Goal: Transaction & Acquisition: Purchase product/service

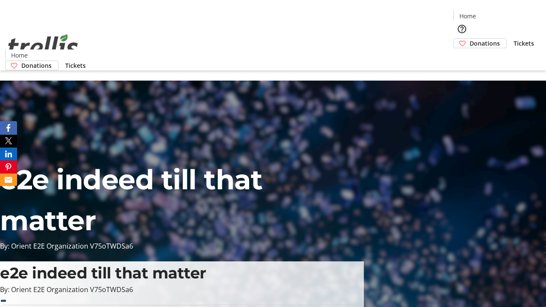
click at [470, 39] on span "Donations" at bounding box center [485, 43] width 30 height 9
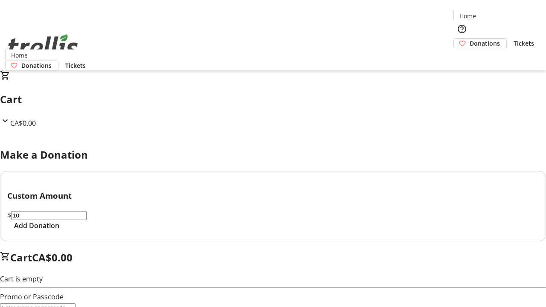
click at [59, 231] on span "Add Donation" at bounding box center [36, 226] width 45 height 10
select select "CA"
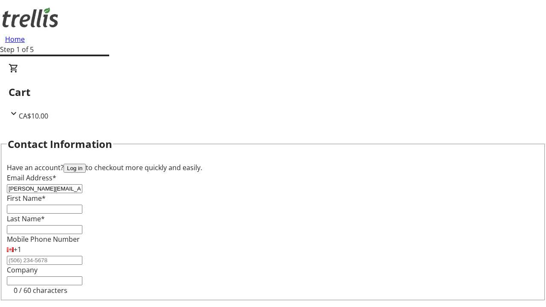
type input "[PERSON_NAME][EMAIL_ADDRESS][DOMAIN_NAME]"
type input "[PERSON_NAME]"
type input "Hirthe"
type input "[STREET_ADDRESS][PERSON_NAME]"
type input "Kelowna"
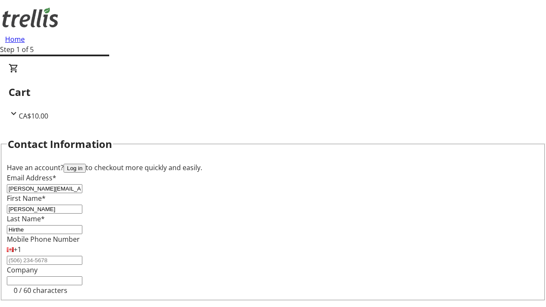
select select "BC"
type input "Kelowna"
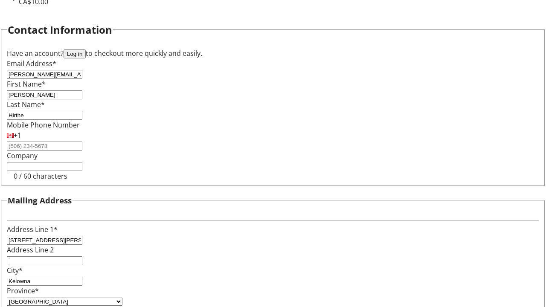
type input "V1Y 0C2"
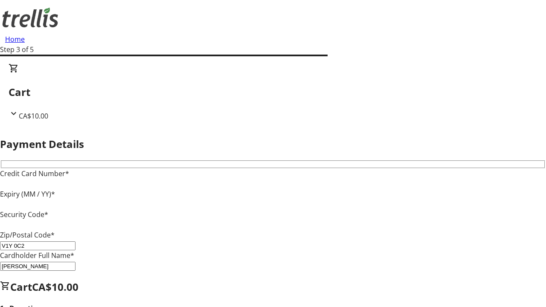
type input "V1Y 0C2"
